Goal: Navigation & Orientation: Find specific page/section

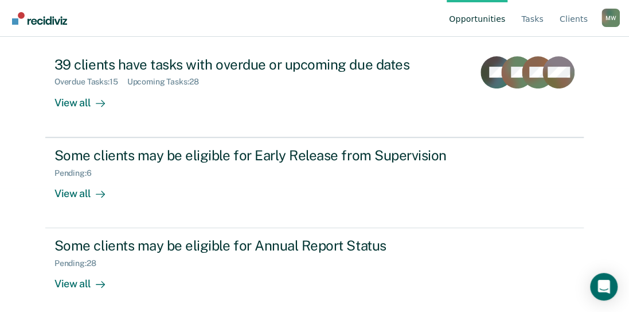
scroll to position [129, 0]
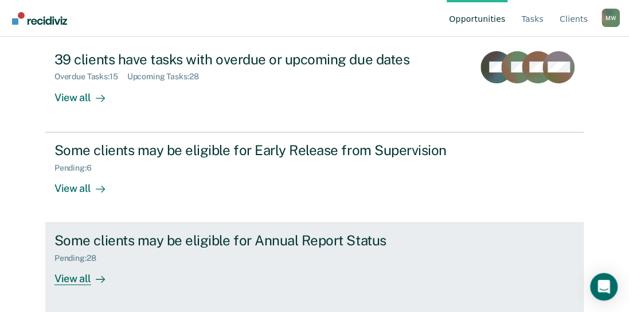
click at [85, 281] on div "View all" at bounding box center [87, 274] width 64 height 22
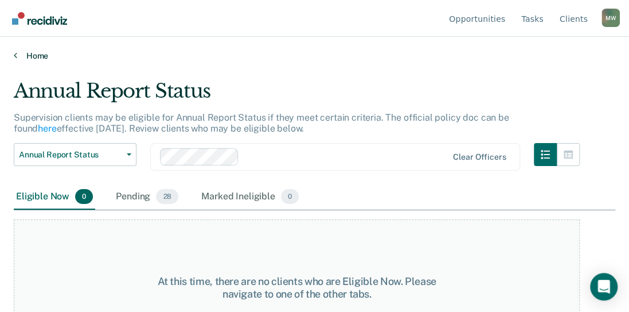
click at [16, 55] on icon at bounding box center [15, 54] width 3 height 9
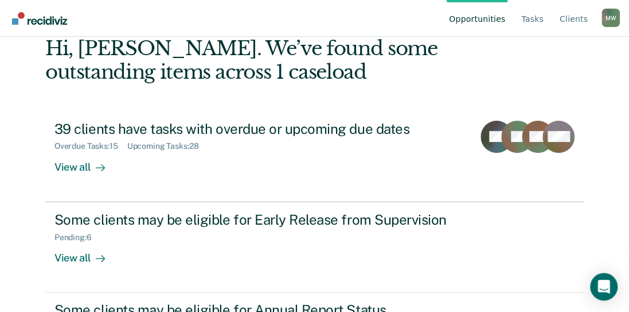
scroll to position [115, 0]
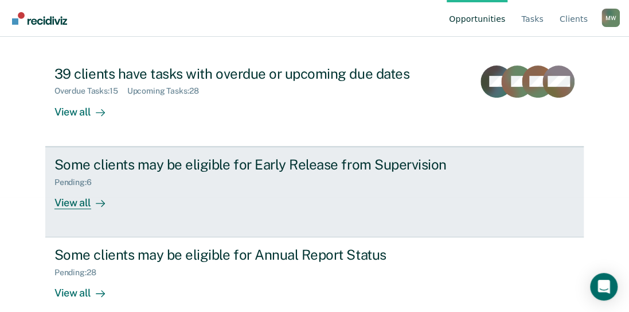
click at [80, 202] on div "View all" at bounding box center [87, 197] width 64 height 22
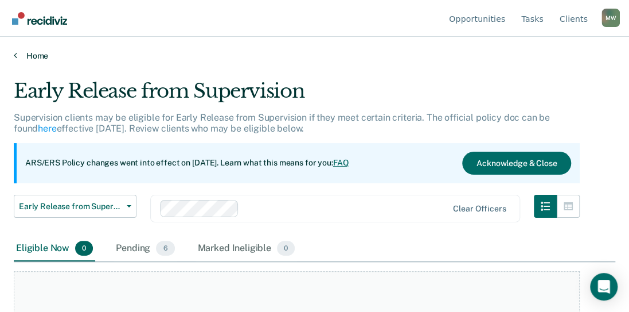
click at [19, 55] on link "Home" at bounding box center [315, 55] width 602 height 10
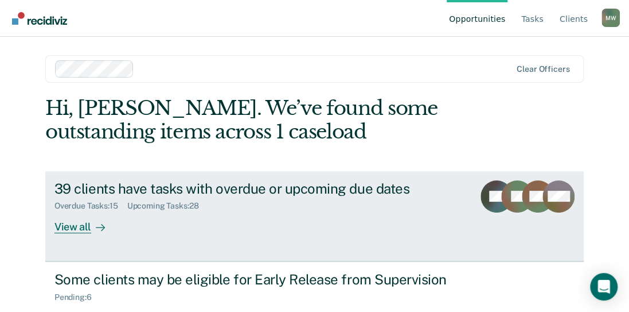
scroll to position [57, 0]
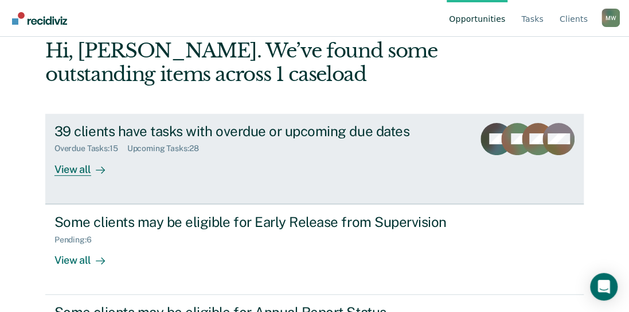
click at [80, 168] on div "View all" at bounding box center [87, 164] width 64 height 22
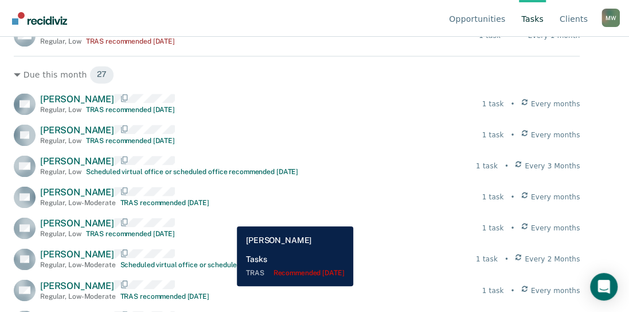
scroll to position [688, 0]
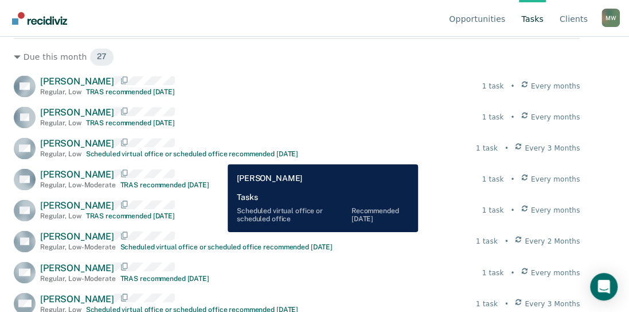
click at [219, 155] on div "Scheduled virtual office or scheduled office recommended [DATE]" at bounding box center [192, 154] width 212 height 8
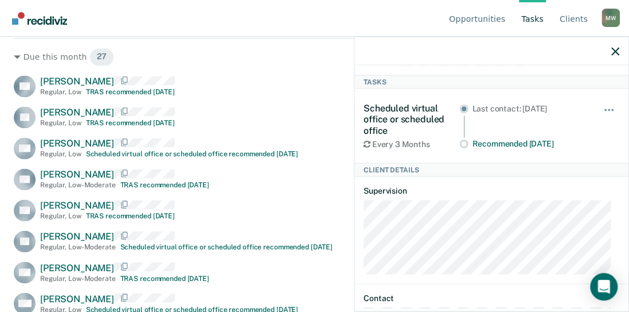
scroll to position [0, 0]
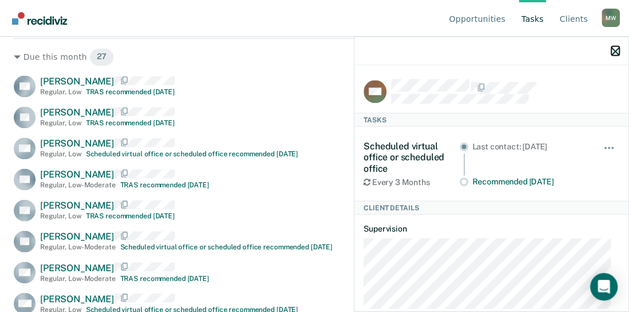
click at [613, 49] on icon "button" at bounding box center [616, 51] width 8 height 8
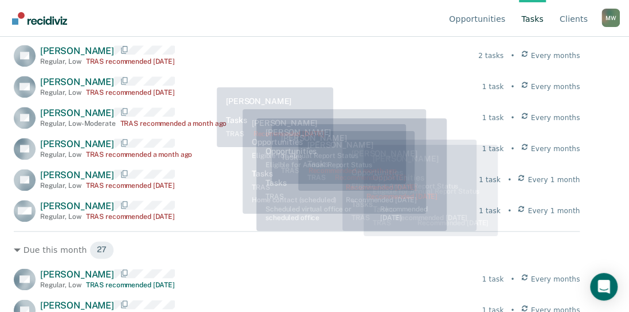
scroll to position [402, 0]
